Goal: Information Seeking & Learning: Learn about a topic

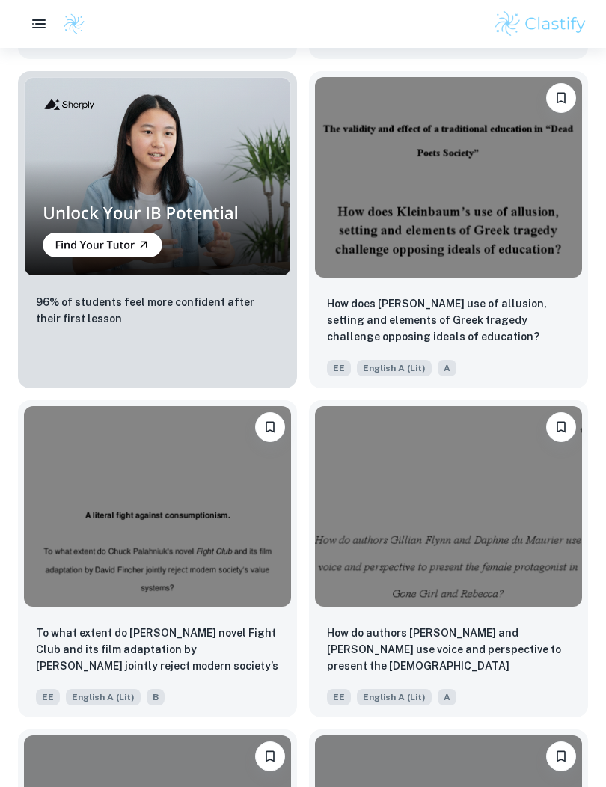
scroll to position [4016, 0]
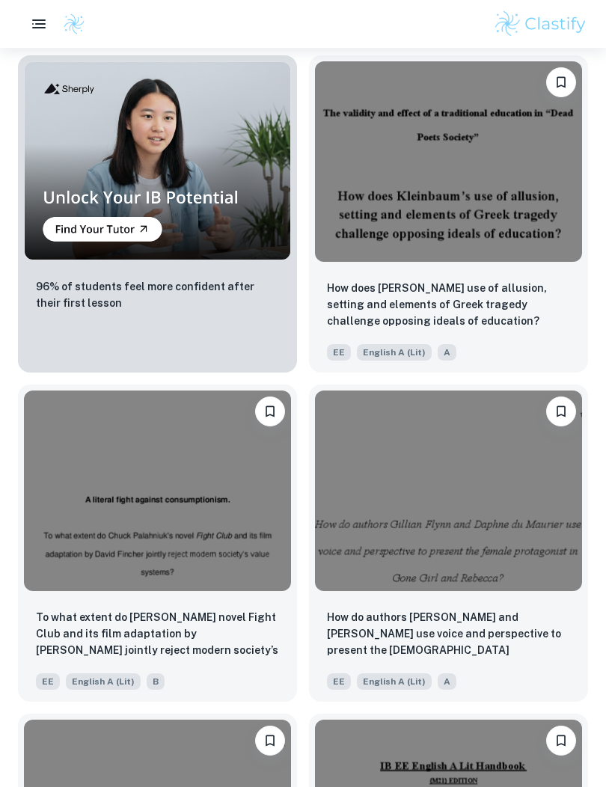
click at [536, 262] on img at bounding box center [448, 161] width 267 height 201
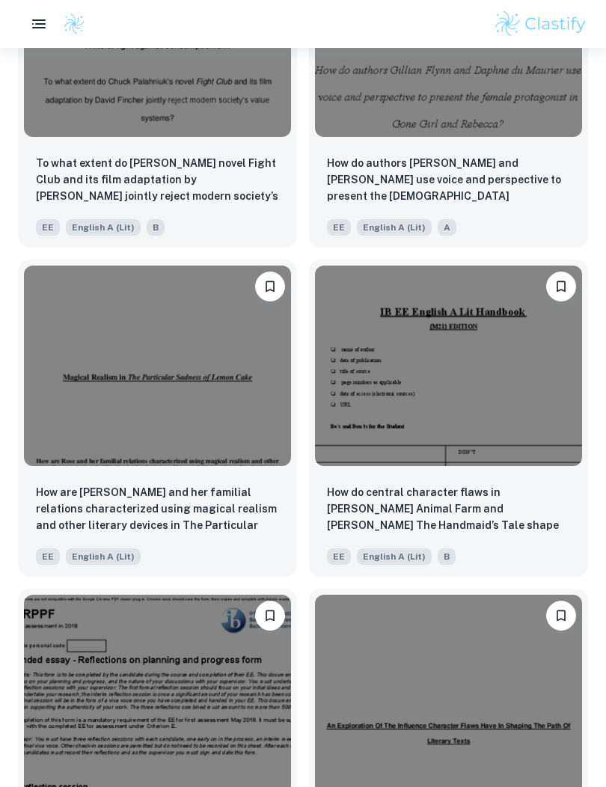
scroll to position [4357, 0]
